Goal: Task Accomplishment & Management: Complete application form

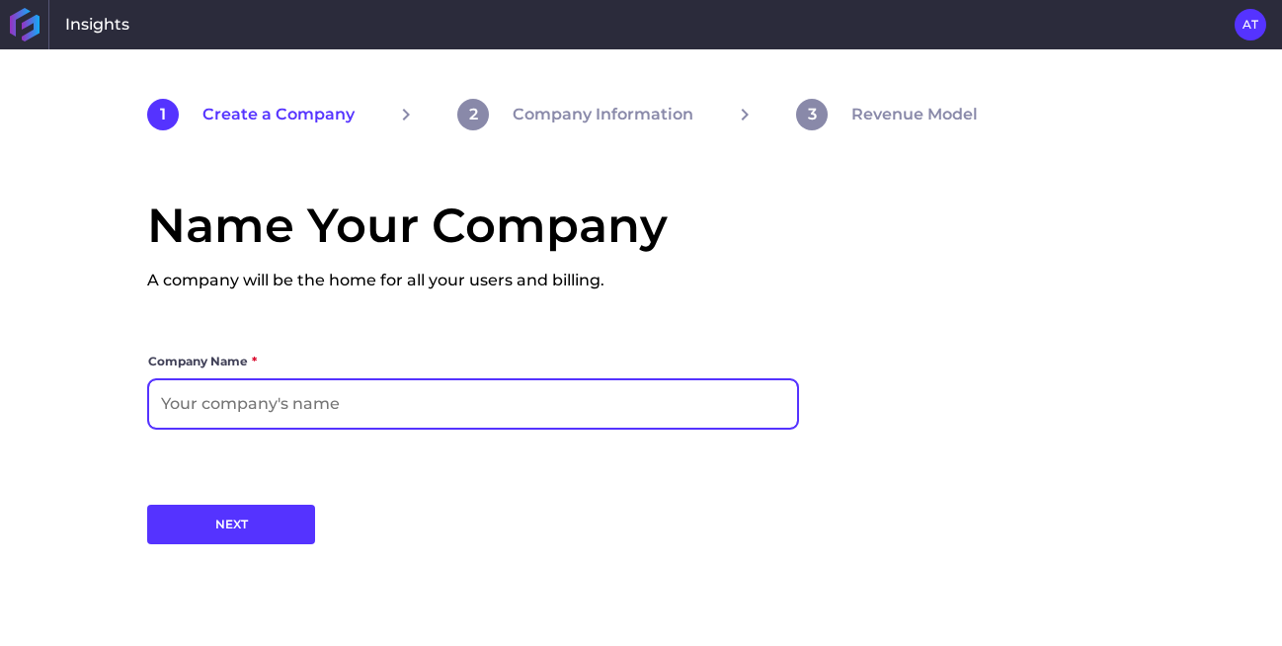
click at [216, 403] on input at bounding box center [473, 403] width 648 height 47
type input "[PERSON_NAME] Org"
click at [274, 394] on input "[PERSON_NAME] Org" at bounding box center [473, 403] width 648 height 47
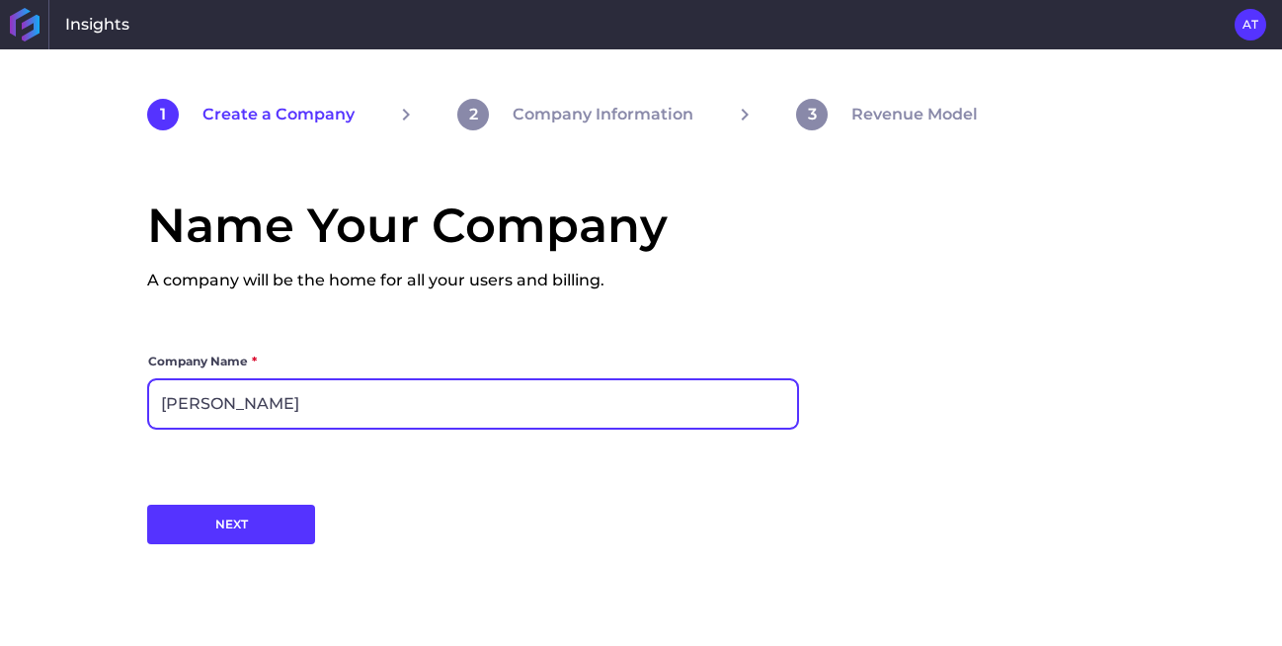
type input "[PERSON_NAME] Company"
click button "NEXT" at bounding box center [231, 524] width 168 height 39
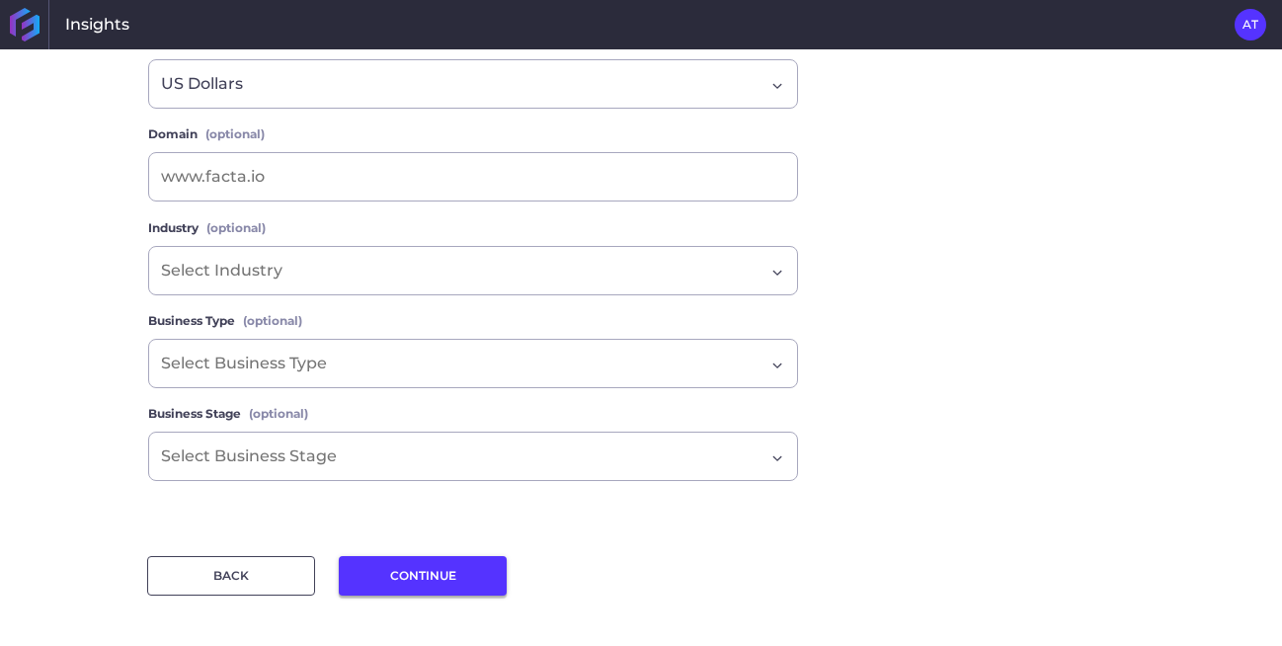
click at [413, 574] on button "CONTINUE" at bounding box center [423, 575] width 168 height 39
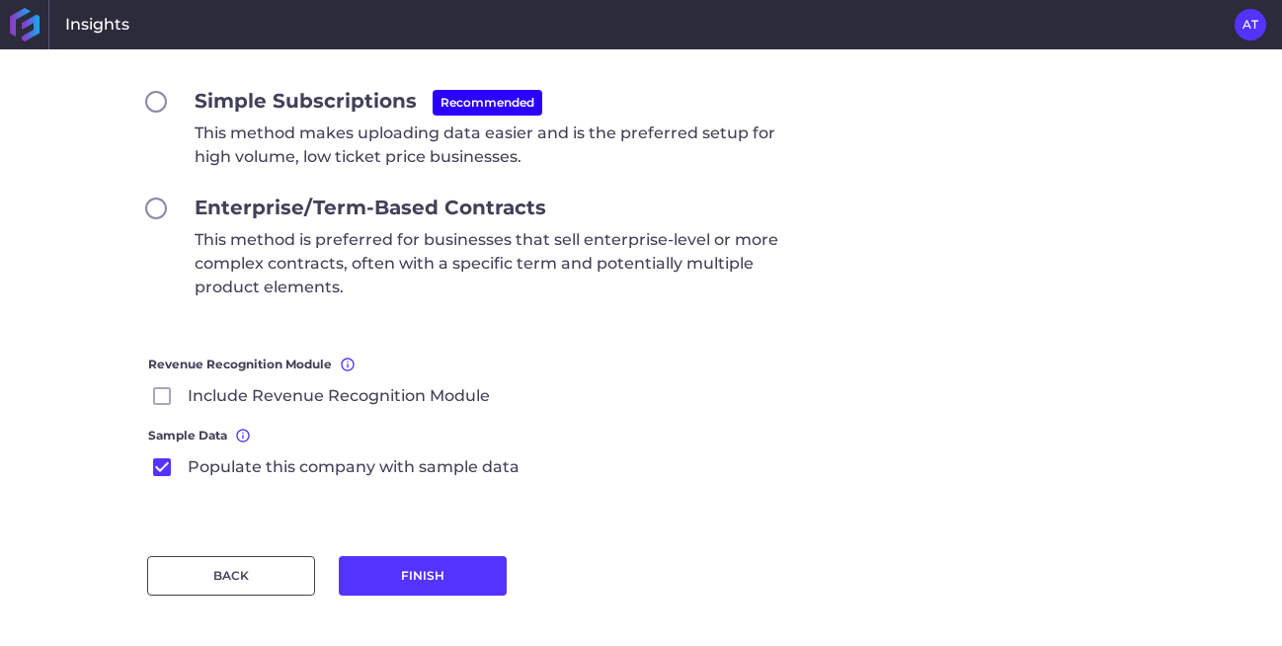
scroll to position [266, 0]
click at [363, 574] on button "FINISH" at bounding box center [423, 575] width 168 height 39
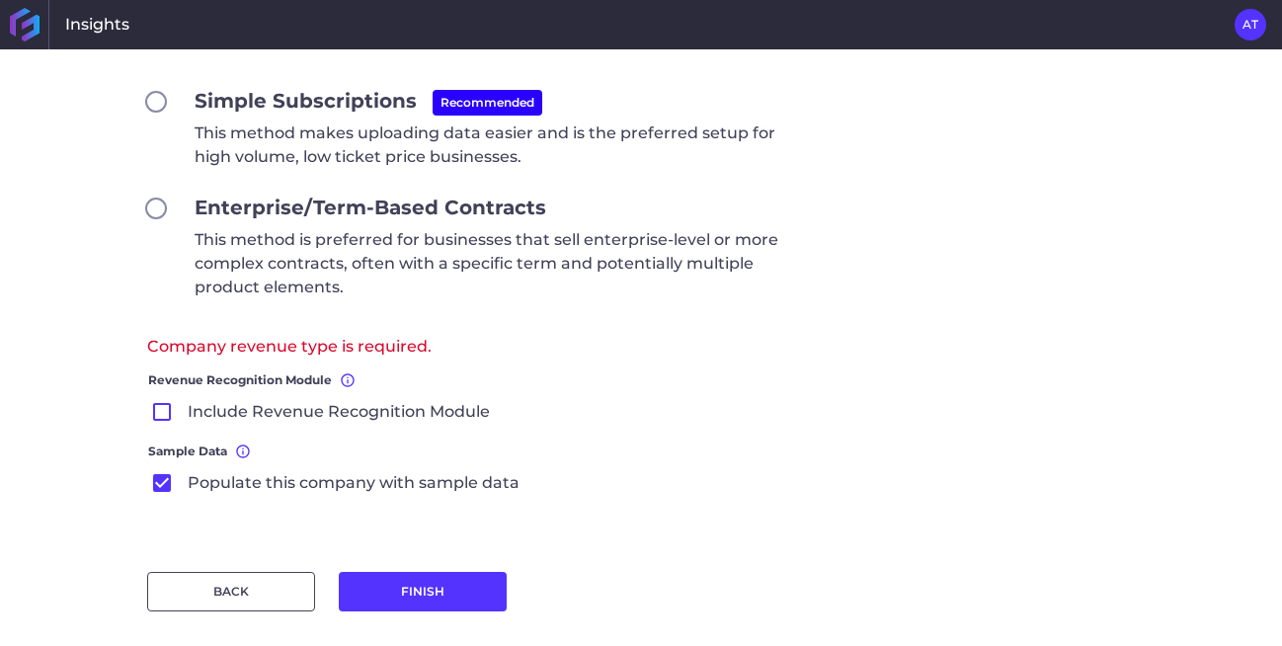
click at [188, 406] on span "Include Revenue Recognition Module" at bounding box center [339, 412] width 302 height 24
click at [0, 0] on input "Include Revenue Recognition Module" at bounding box center [0, 0] width 0 height 0
click at [454, 593] on button "FINISH" at bounding box center [423, 591] width 168 height 39
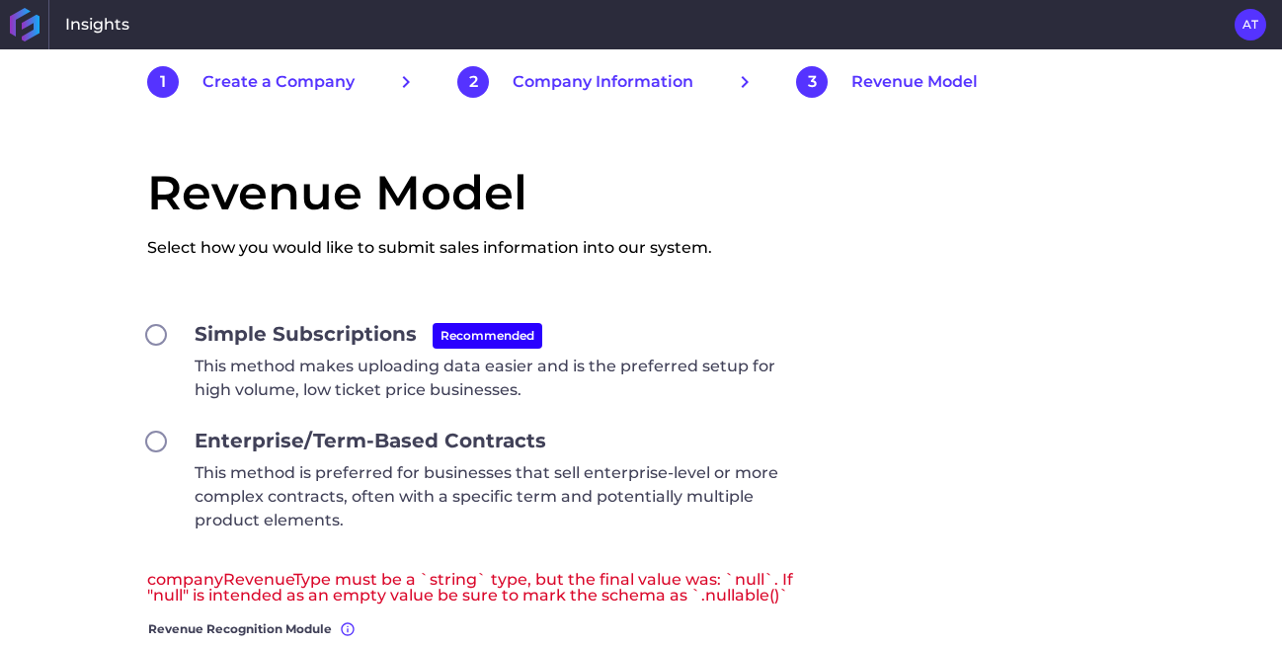
scroll to position [29, 0]
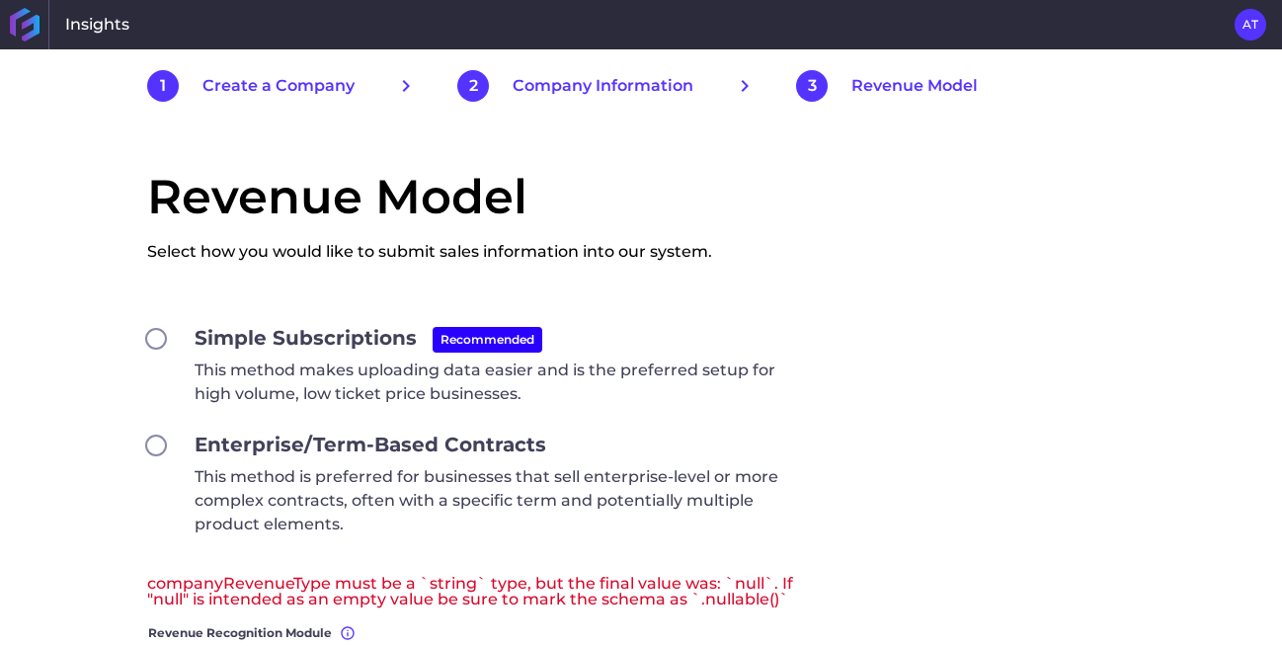
click at [164, 336] on div "Simple Subscriptions Recommended This method makes uploading data easier and is…" at bounding box center [473, 364] width 652 height 83
click at [151, 340] on input "Simple Subscriptions Recommended This method makes uploading data easier and is…" at bounding box center [156, 339] width 18 height 18
radio input "true"
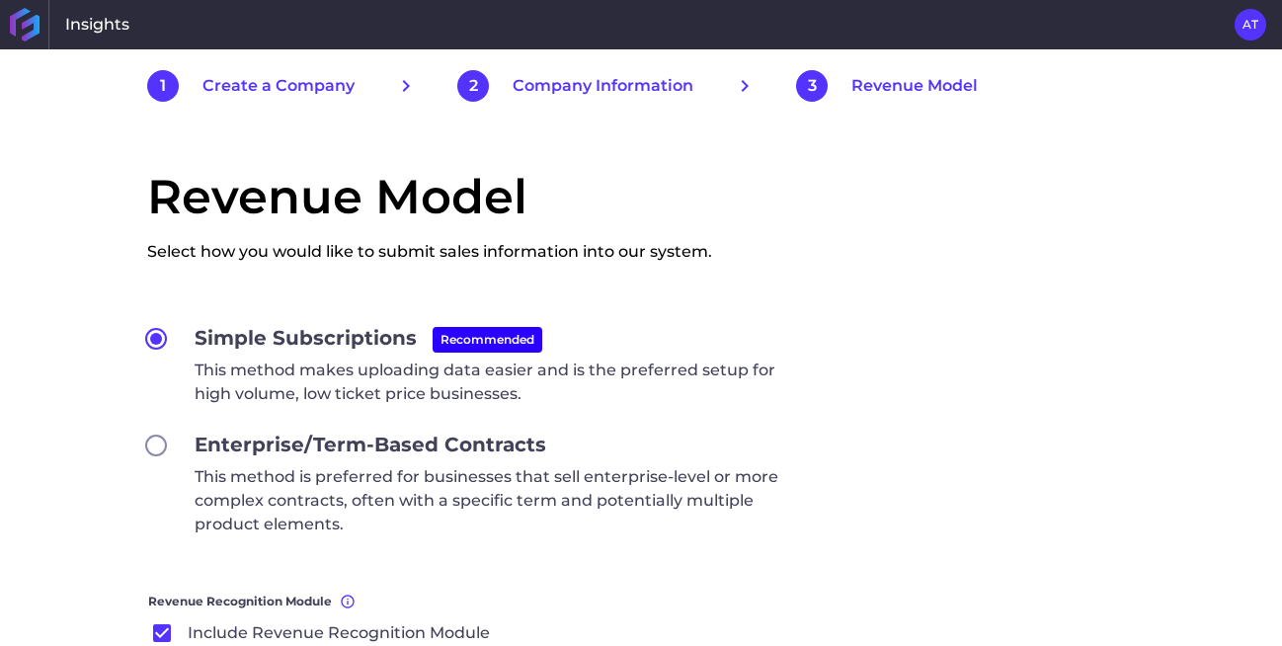
click at [149, 453] on input "Enterprise/Term-Based Contracts This method is preferred for businesses that se…" at bounding box center [156, 445] width 18 height 18
radio input "true"
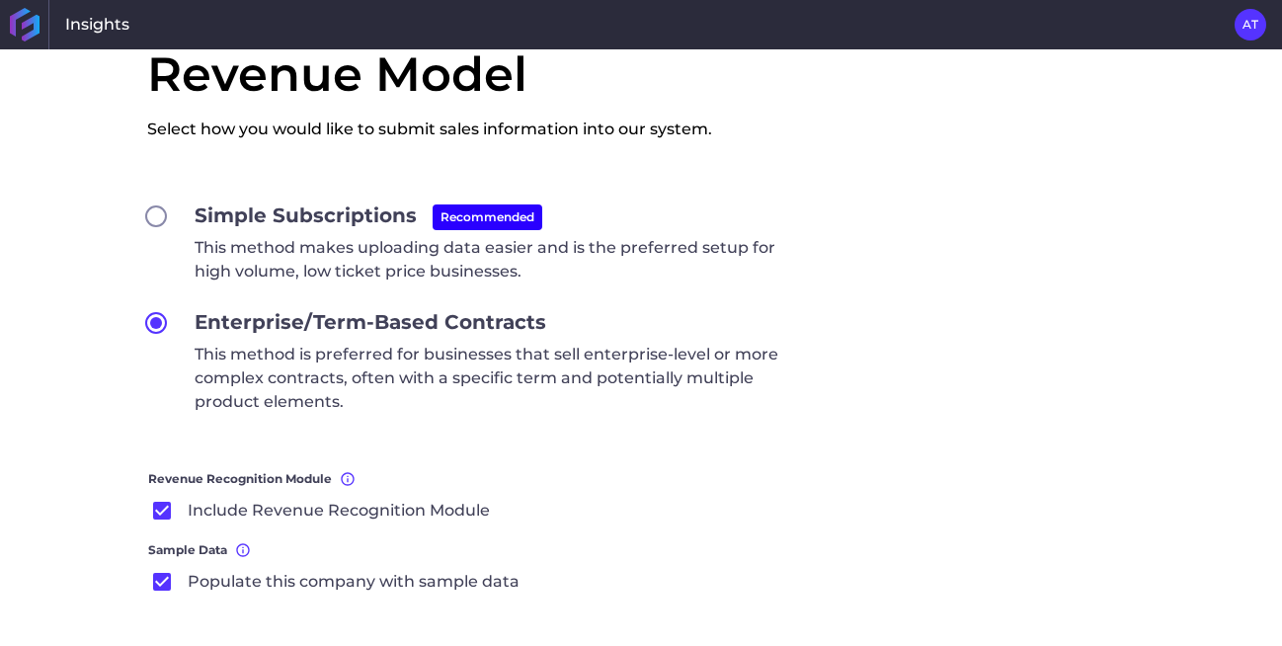
scroll to position [266, 0]
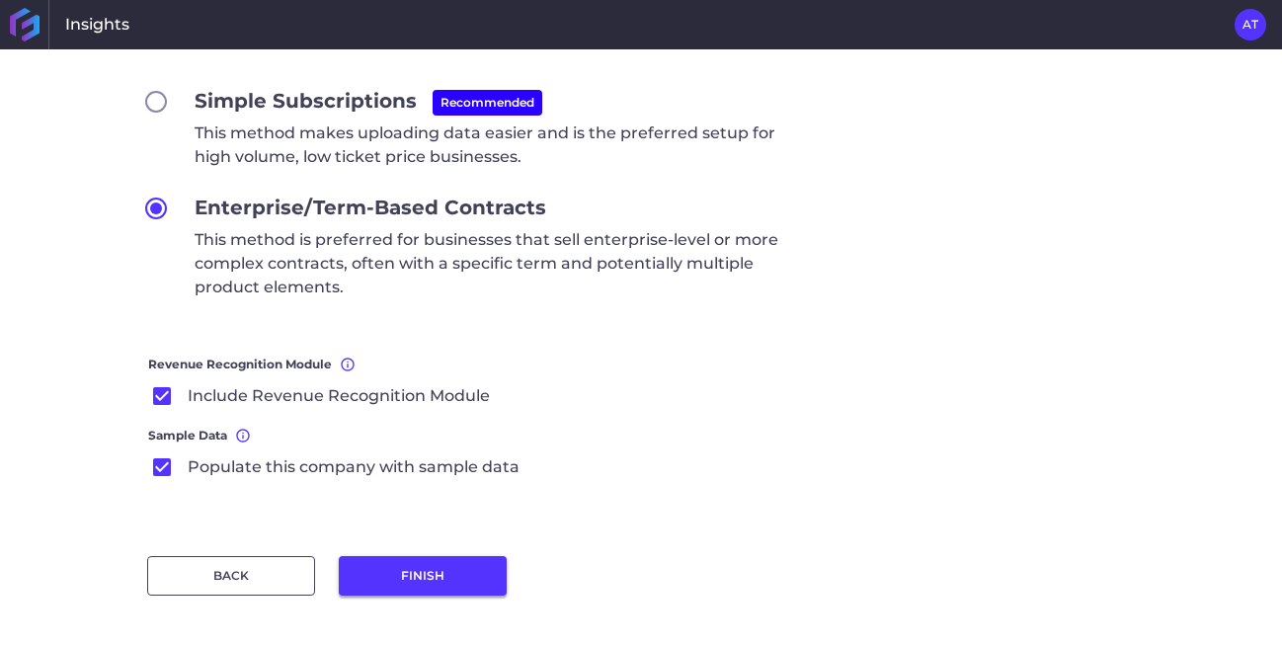
click at [403, 568] on button "FINISH" at bounding box center [423, 575] width 168 height 39
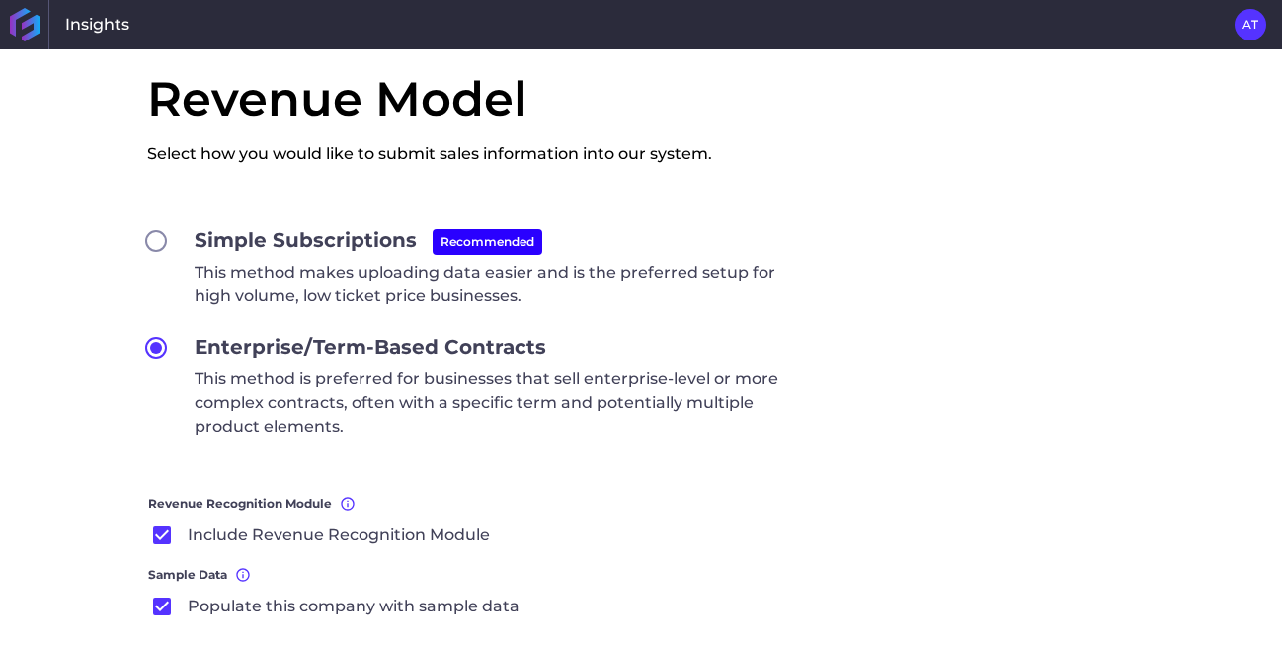
scroll to position [29, 0]
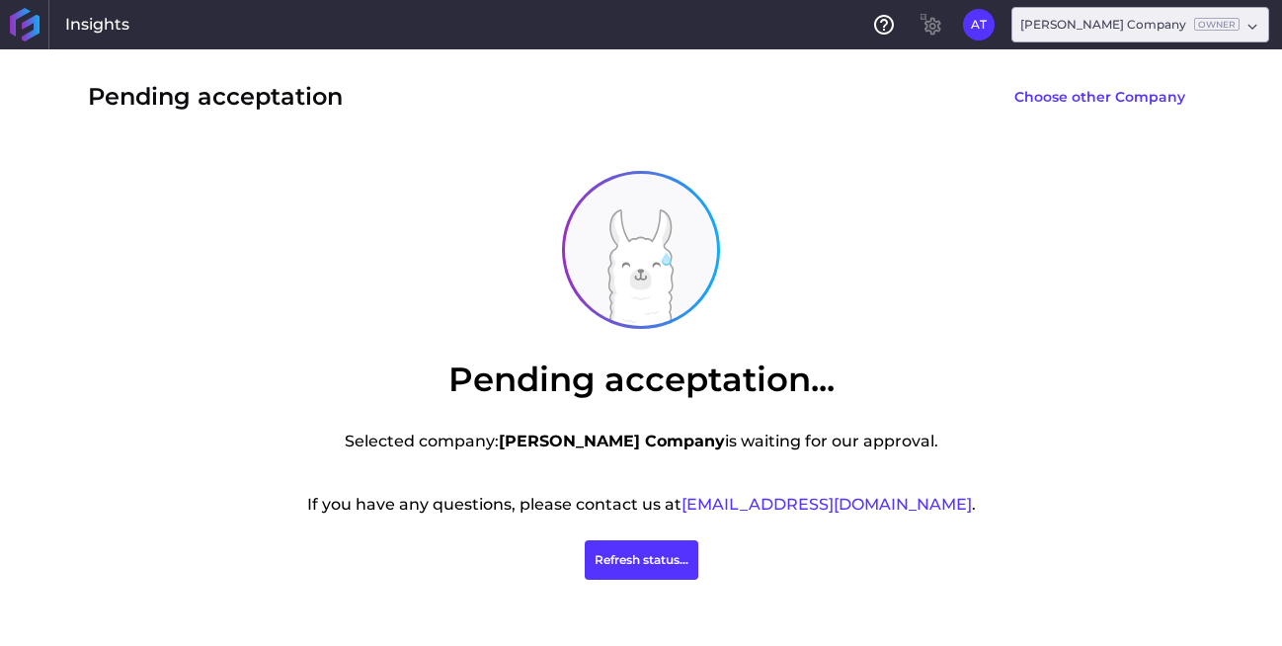
click at [335, 230] on div "Pending acceptation... Selected company: [PERSON_NAME] Company is waiting for o…" at bounding box center [640, 375] width 1027 height 423
click at [994, 20] on button "AT" at bounding box center [979, 25] width 32 height 32
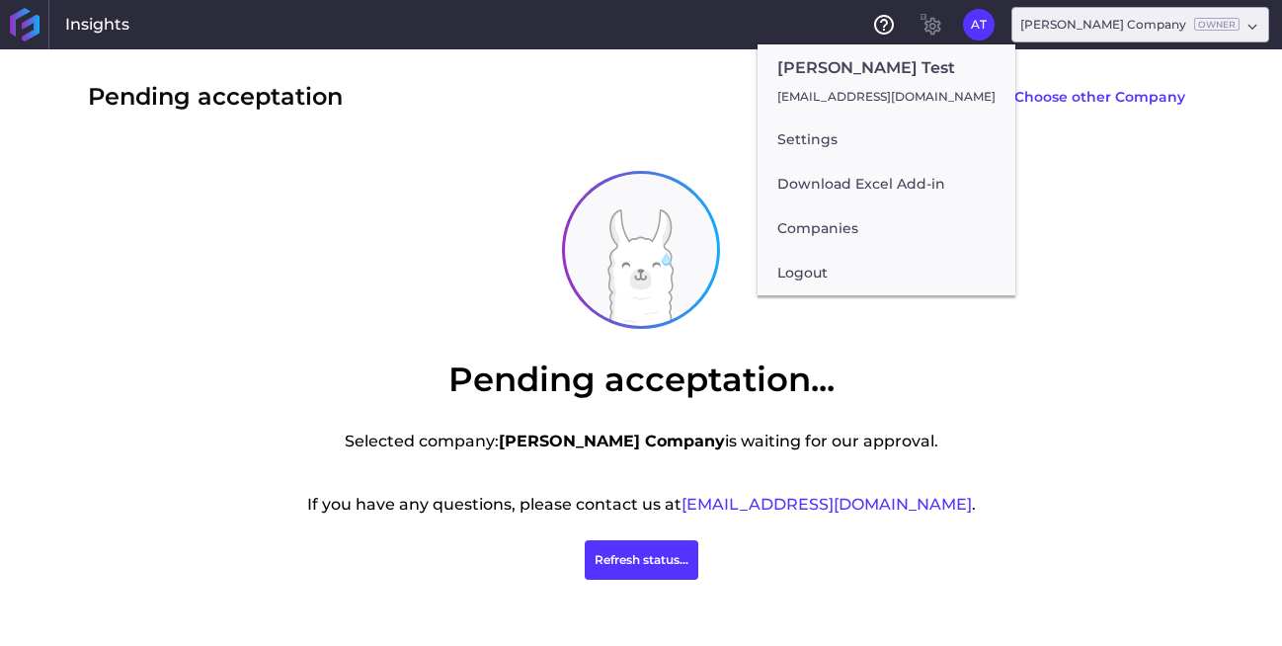
click at [735, 123] on div "Pending acceptation Choose other Company Pending acceptation... Selected compan…" at bounding box center [640, 347] width 1185 height 596
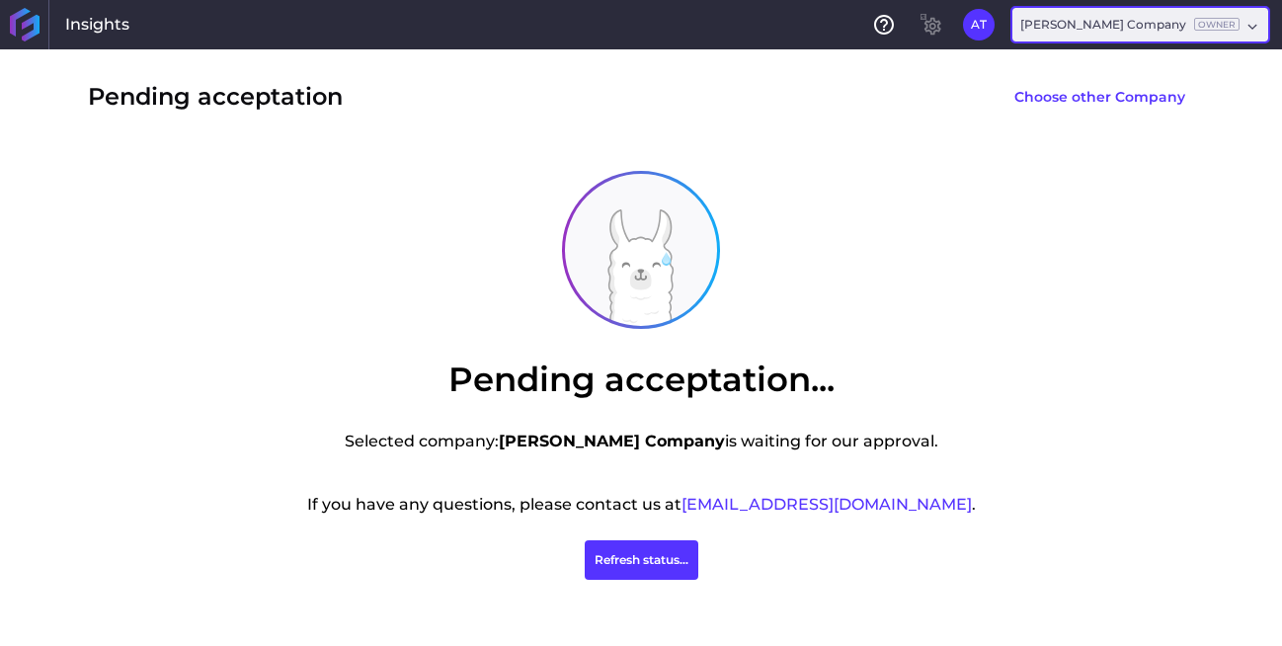
click at [1097, 33] on div "[PERSON_NAME] Company Owner" at bounding box center [1129, 25] width 219 height 18
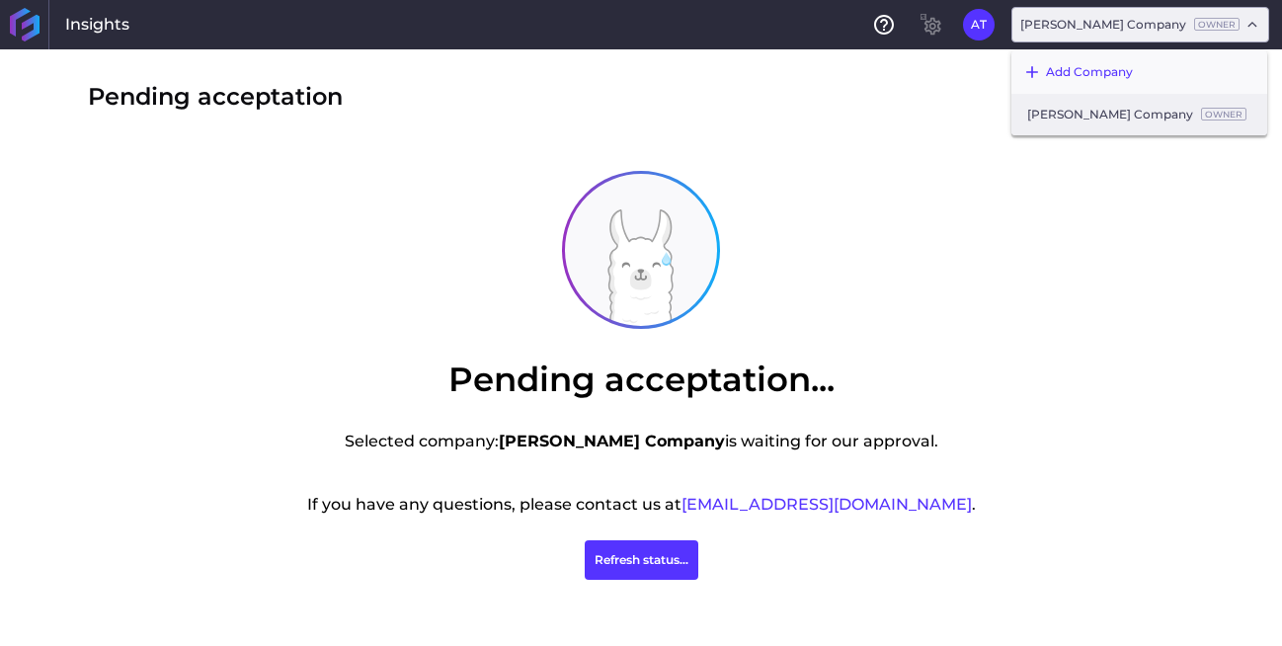
click at [879, 133] on div "Pending acceptation Choose other Company Pending acceptation... Selected compan…" at bounding box center [640, 347] width 1185 height 596
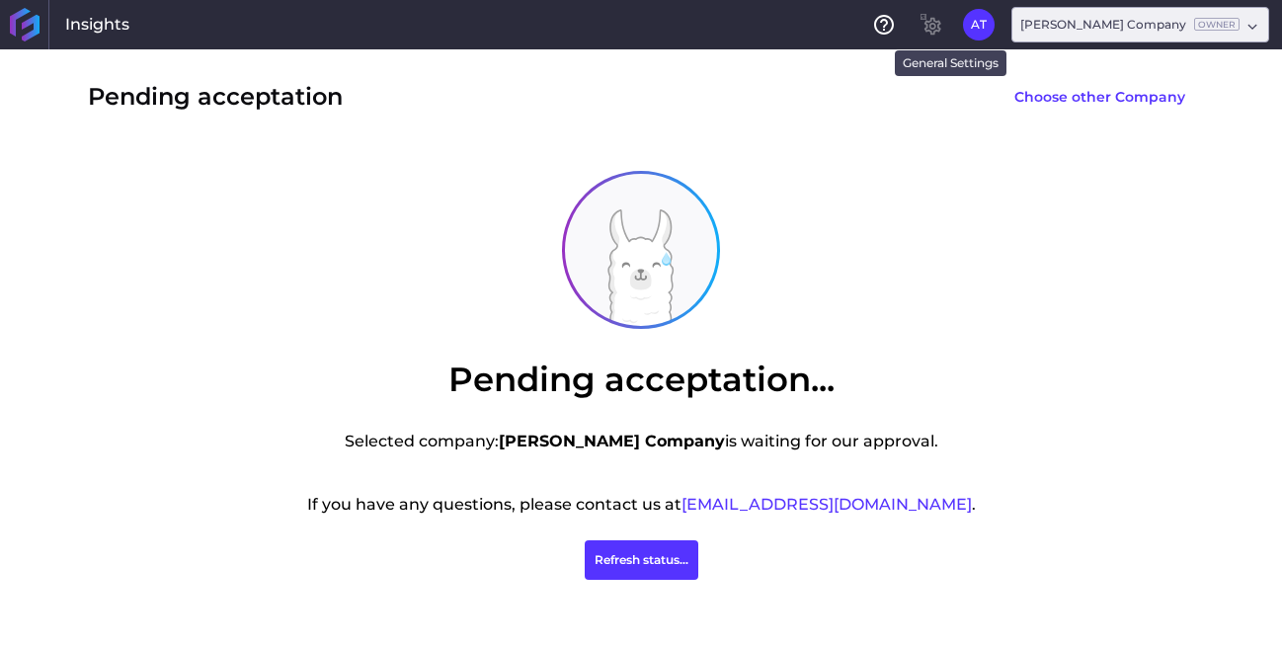
click at [947, 27] on div at bounding box center [931, 25] width 32 height 32
click at [994, 35] on button "AT" at bounding box center [979, 25] width 32 height 32
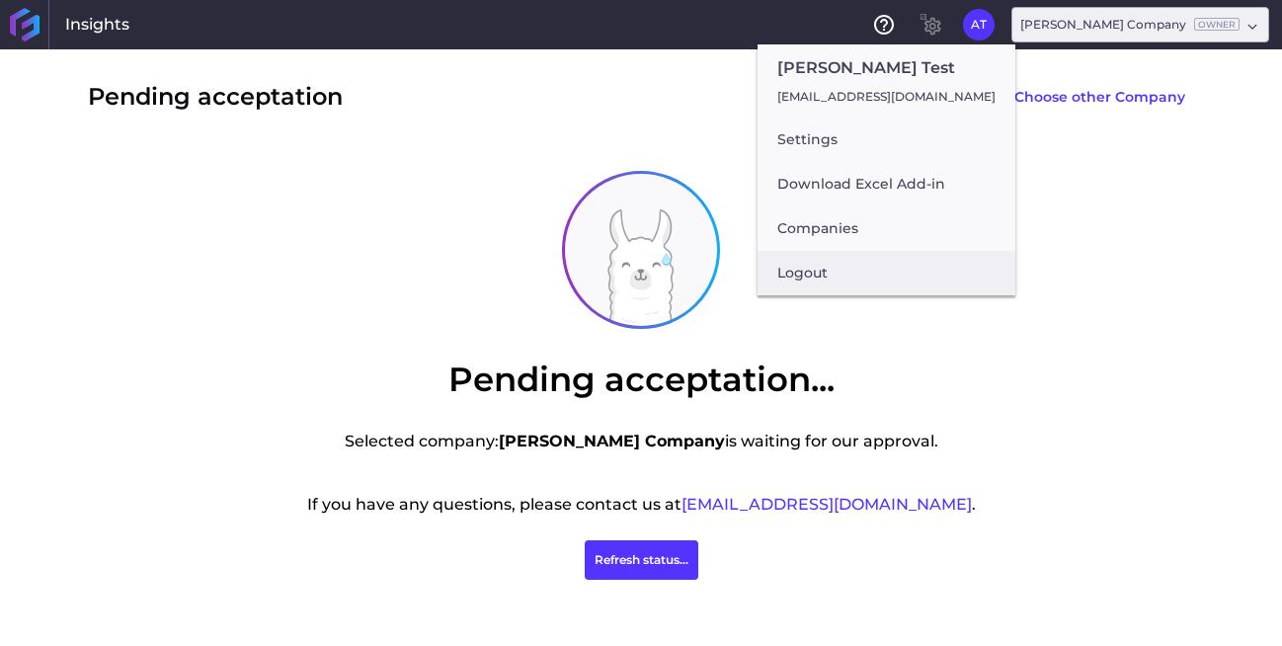
click at [825, 272] on button "Logout" at bounding box center [886, 273] width 258 height 44
